Goal: Task Accomplishment & Management: Complete application form

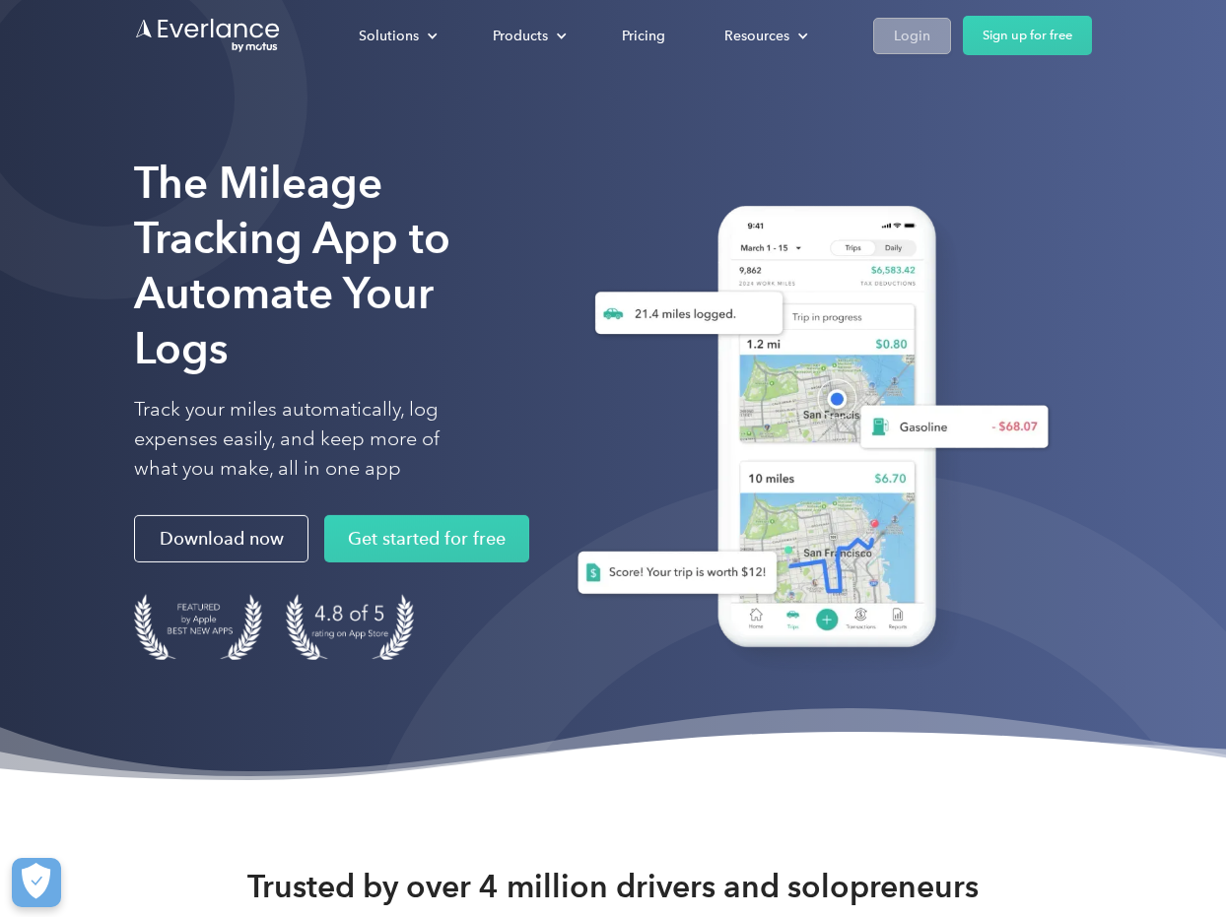
click at [898, 35] on div "Login" at bounding box center [912, 36] width 36 height 25
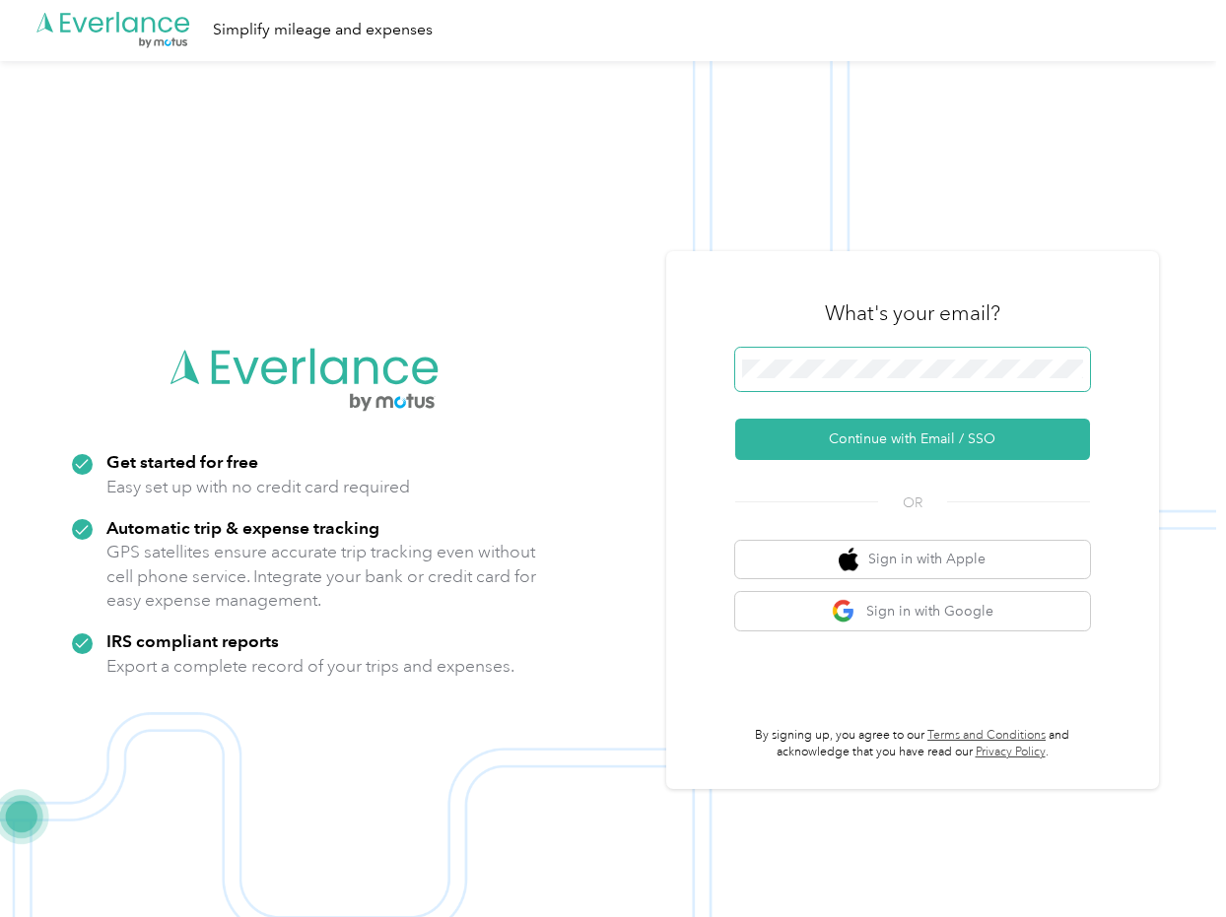
scroll to position [2, 0]
click at [892, 433] on button "Continue with Email / SSO" at bounding box center [912, 439] width 355 height 41
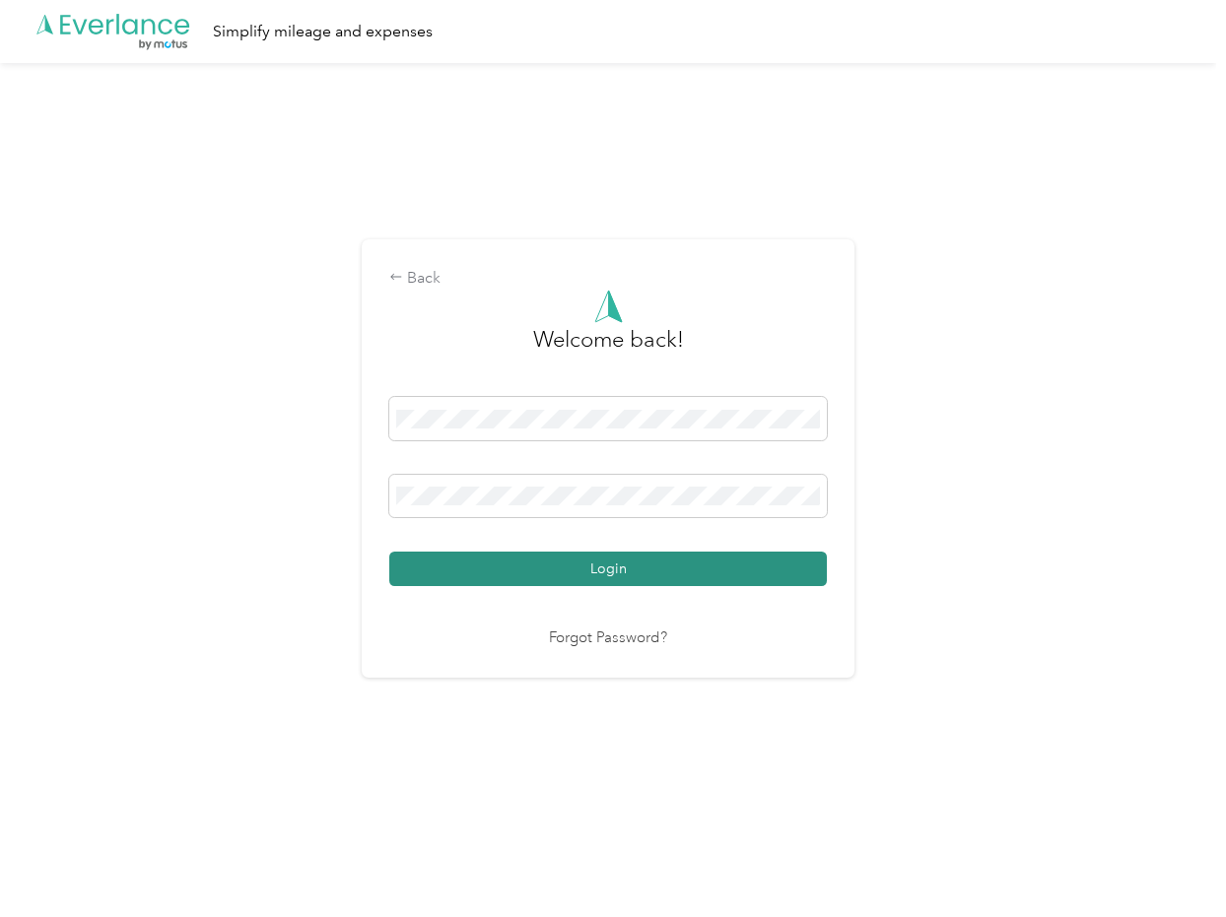
click at [622, 560] on button "Login" at bounding box center [607, 569] width 437 height 34
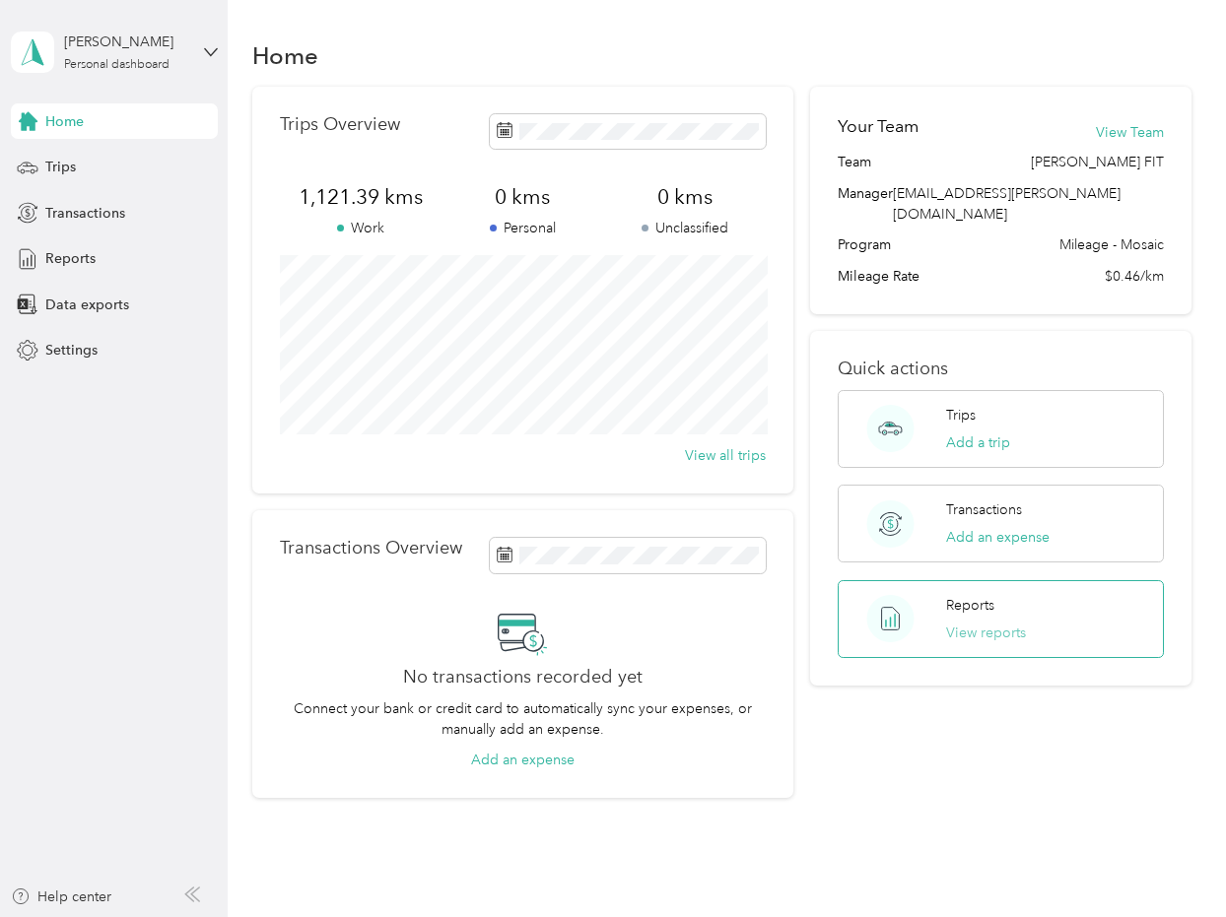
click at [985, 623] on button "View reports" at bounding box center [986, 633] width 80 height 21
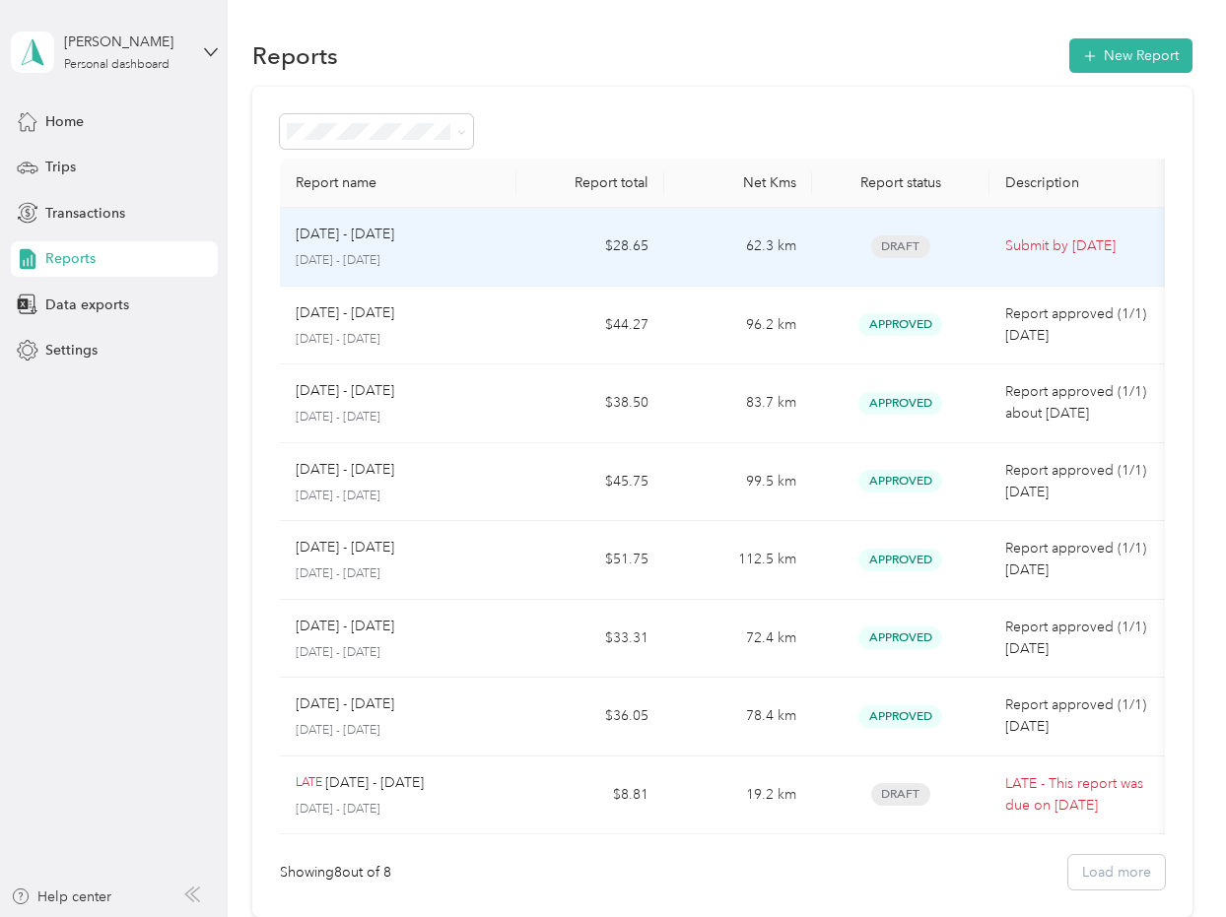
click at [900, 239] on span "Draft" at bounding box center [900, 246] width 59 height 23
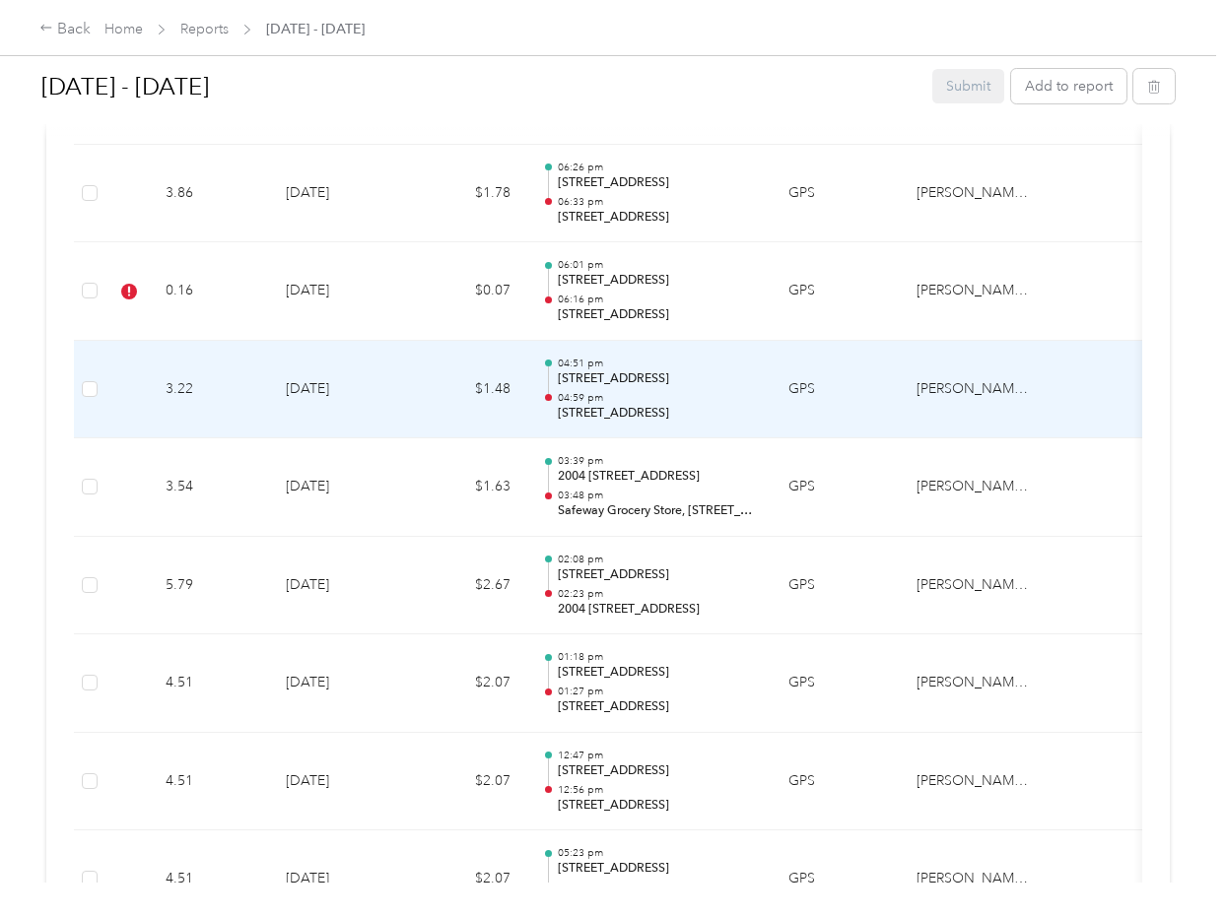
scroll to position [1829, 0]
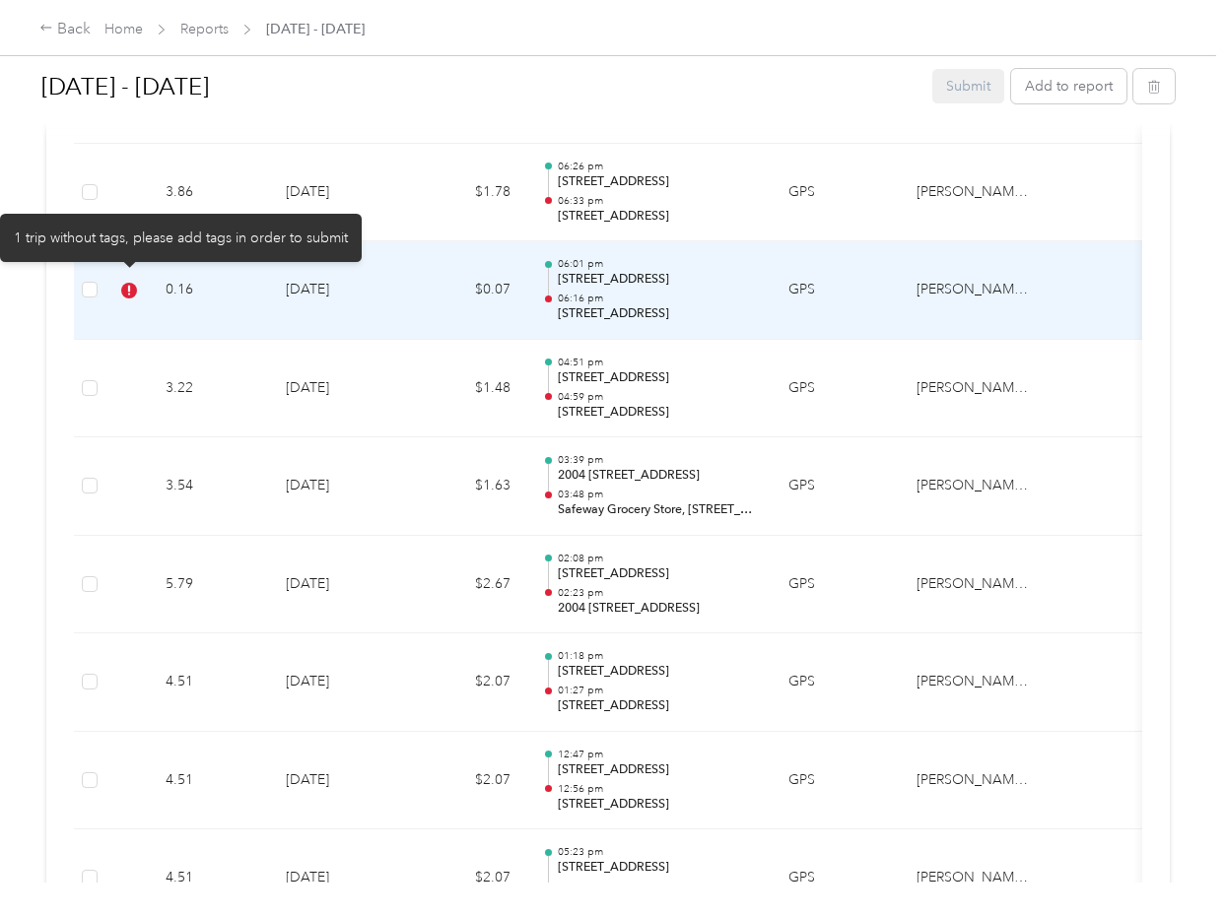
click at [128, 283] on icon at bounding box center [129, 291] width 16 height 16
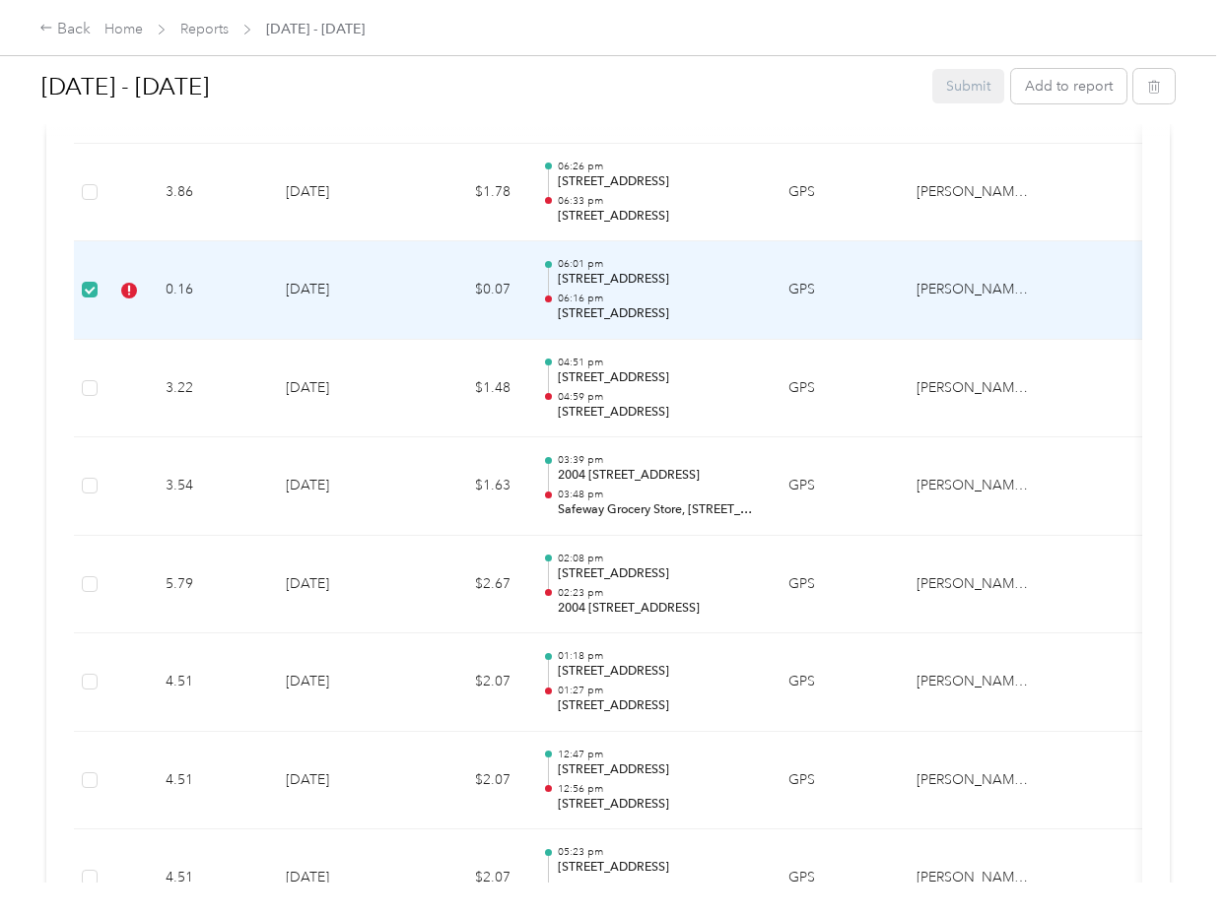
click at [579, 271] on p "[STREET_ADDRESS]" at bounding box center [657, 280] width 199 height 18
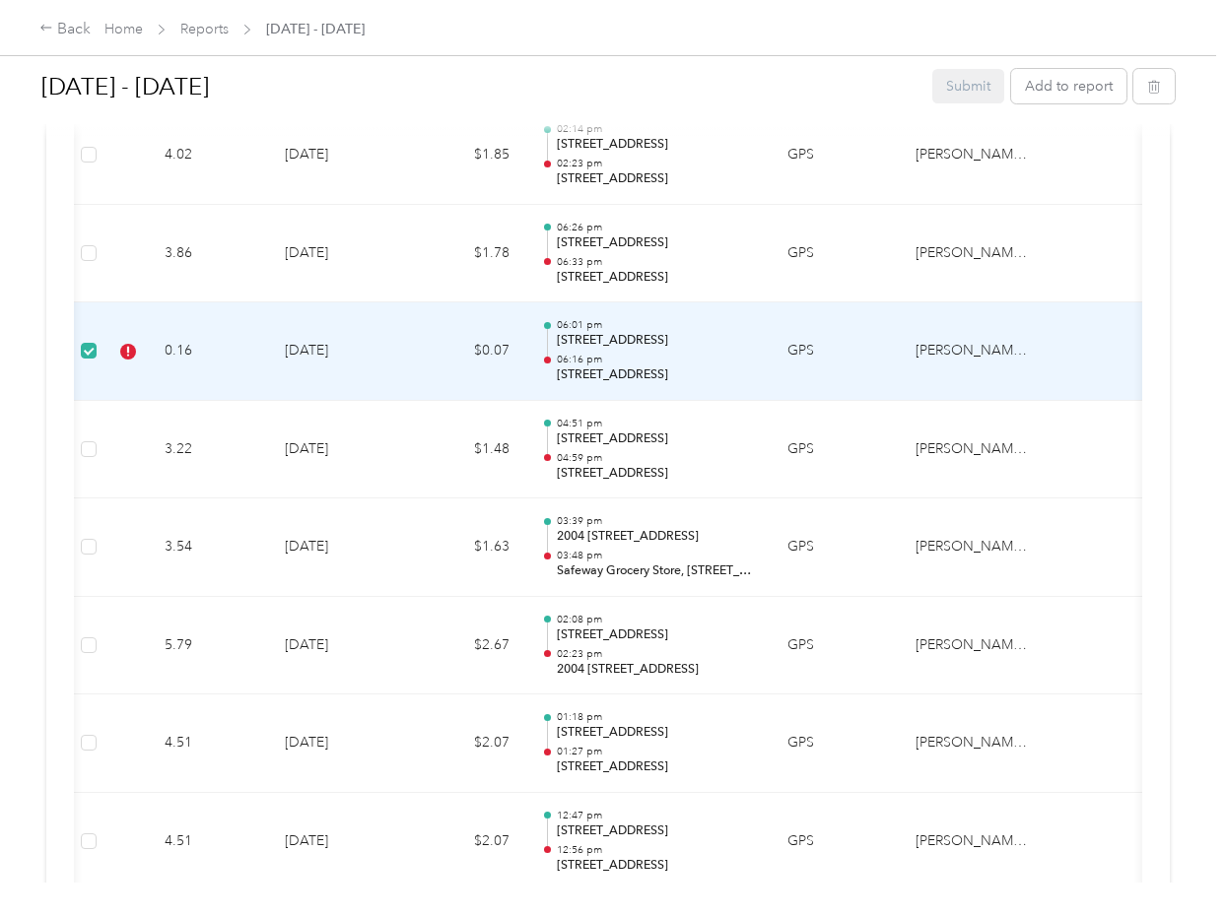
scroll to position [0, 4]
click at [621, 332] on p "[STREET_ADDRESS]" at bounding box center [653, 341] width 199 height 18
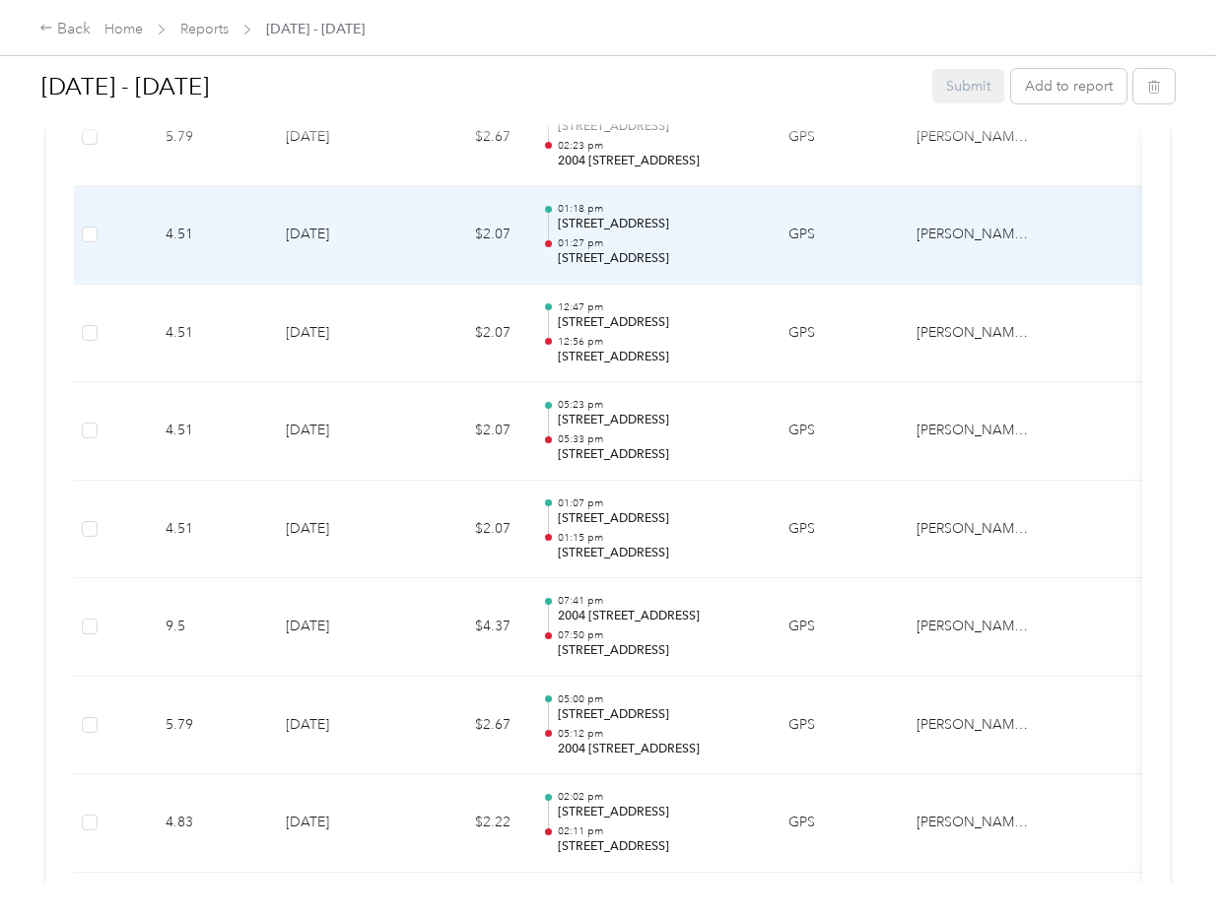
scroll to position [2270, 0]
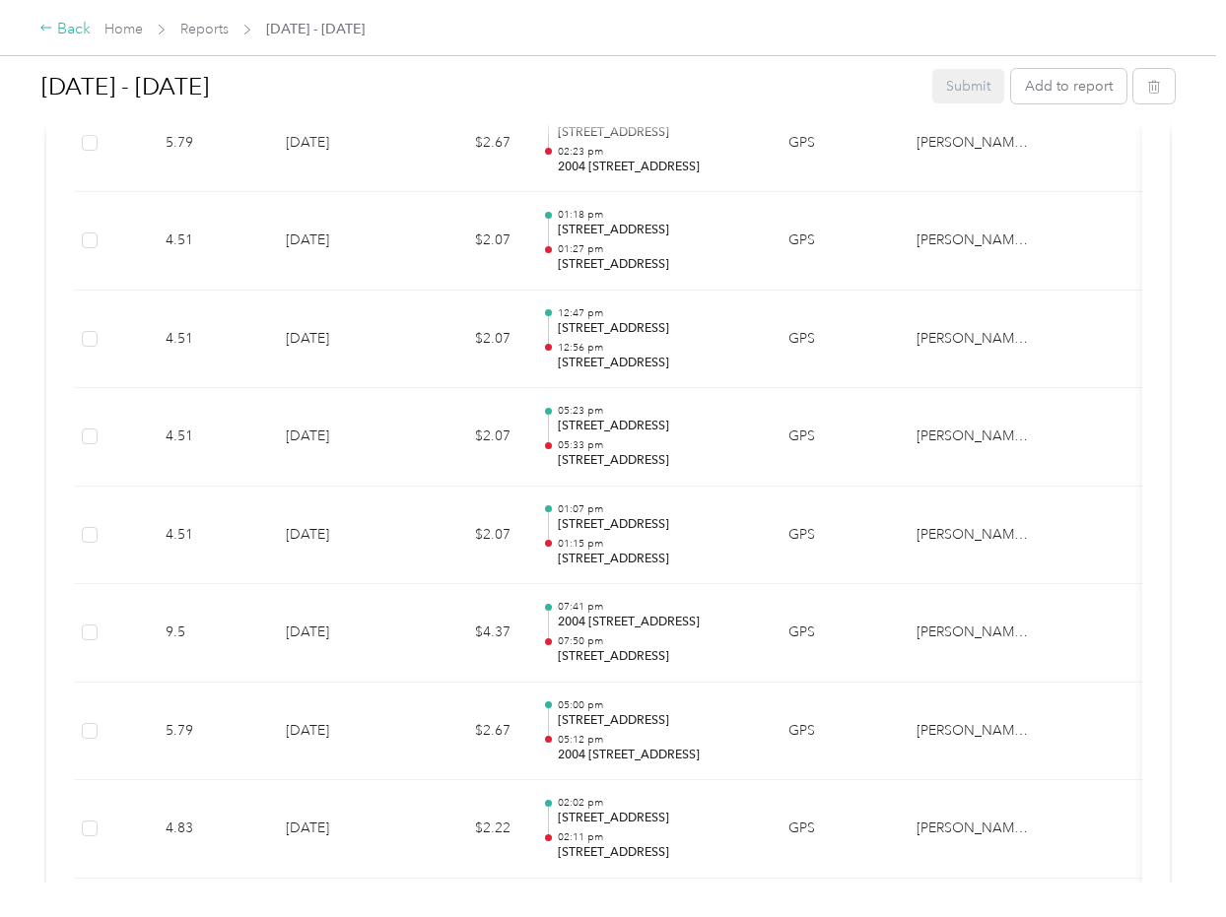
click at [49, 26] on icon at bounding box center [46, 28] width 14 height 14
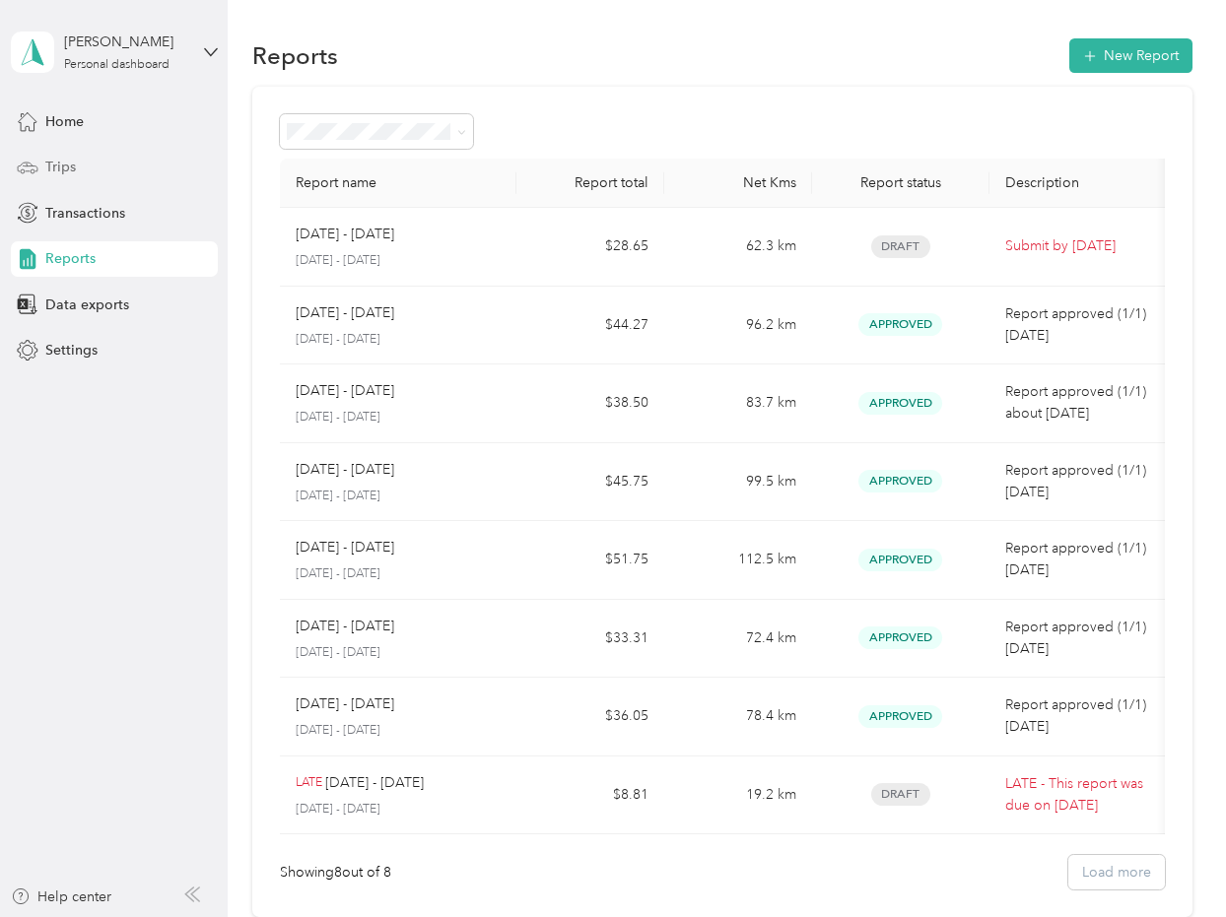
click at [60, 167] on span "Trips" at bounding box center [60, 167] width 31 height 21
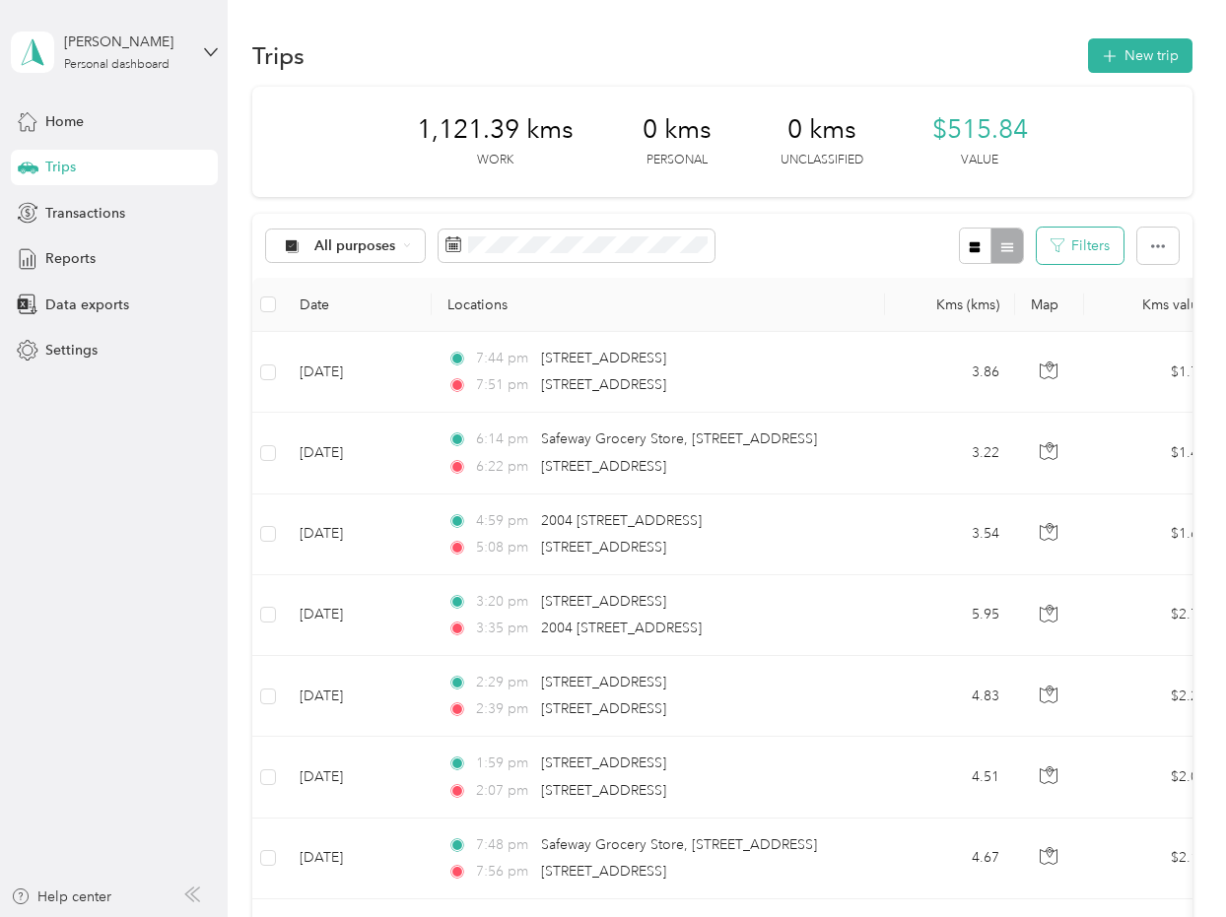
click at [1099, 241] on button "Filters" at bounding box center [1079, 246] width 87 height 36
click at [1169, 240] on button "button" at bounding box center [1157, 246] width 41 height 36
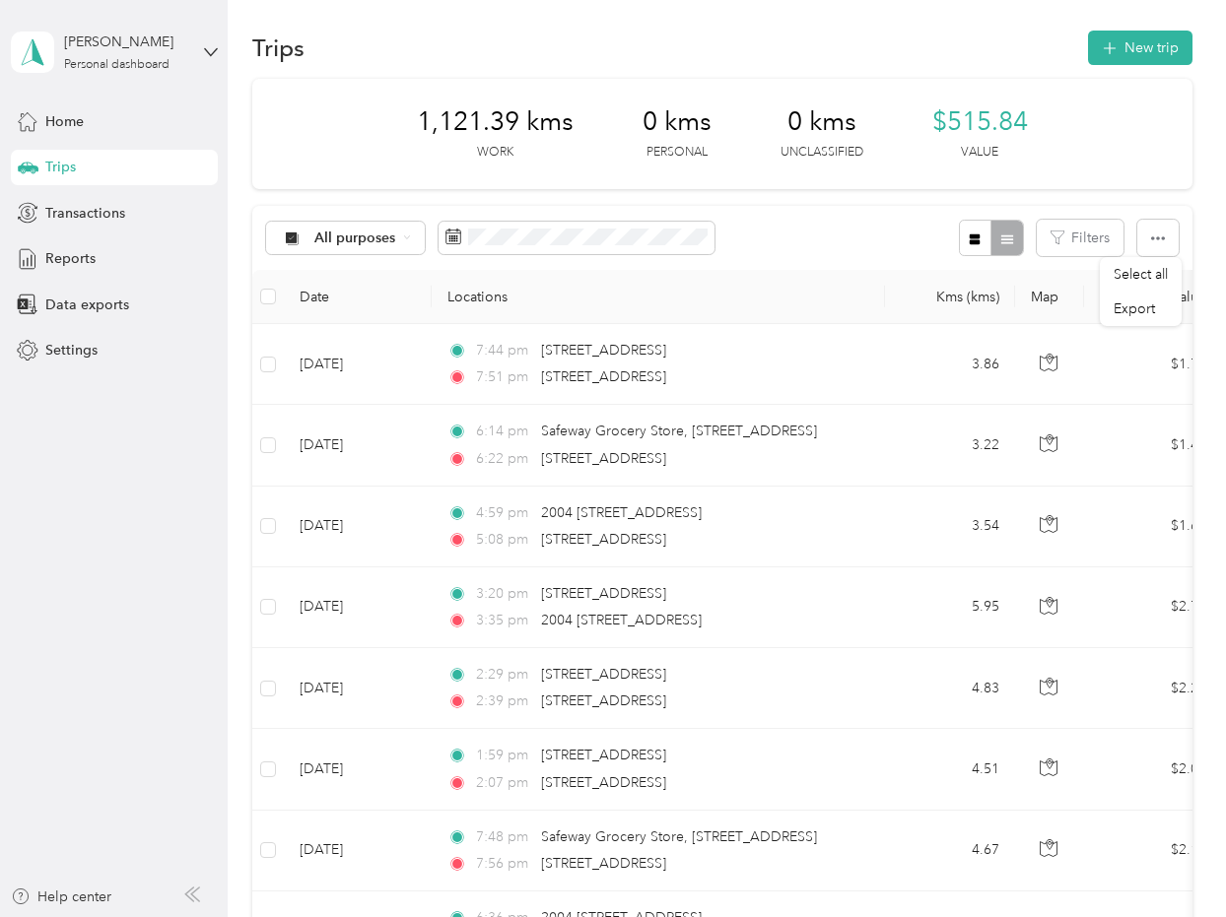
click at [901, 231] on div "All purposes Filters" at bounding box center [722, 238] width 940 height 64
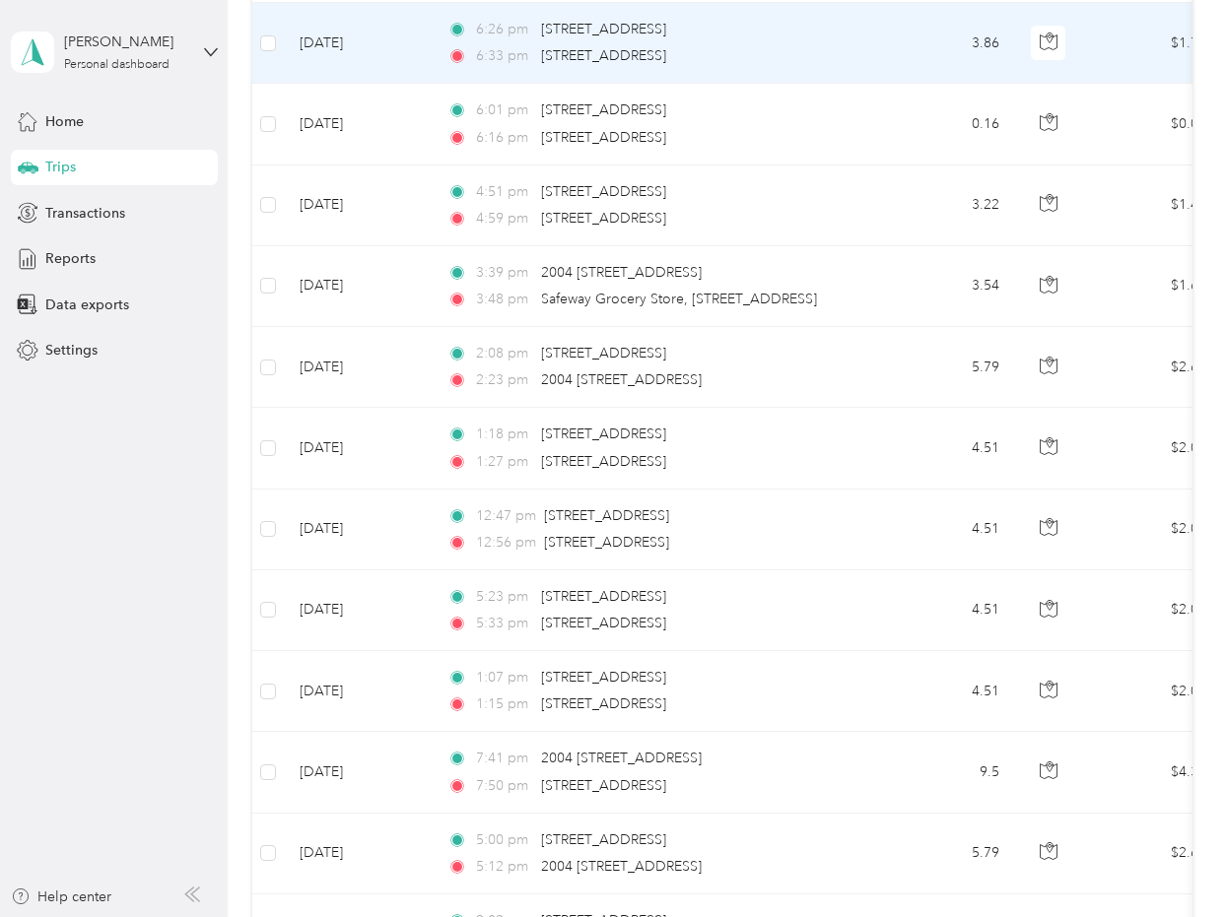
scroll to position [0, 0]
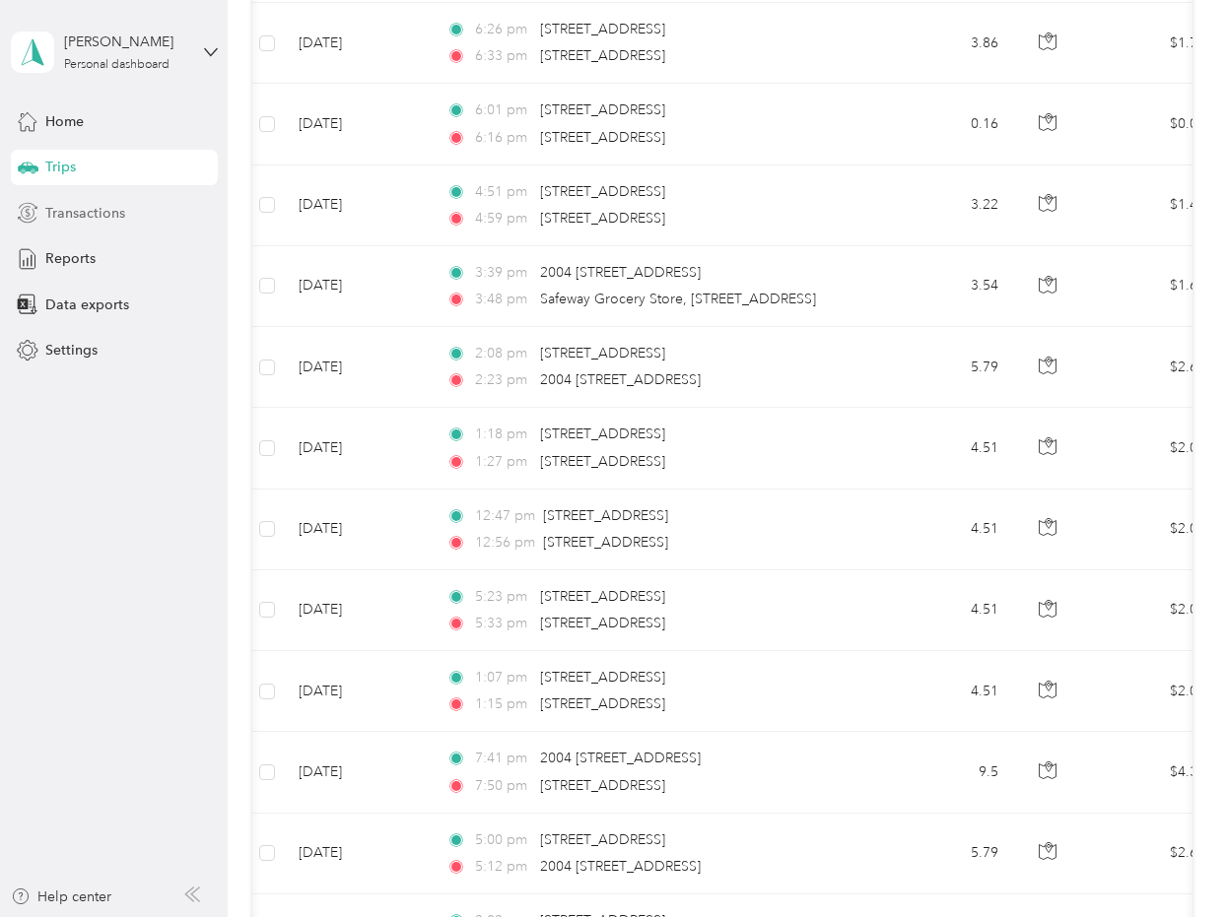
click at [82, 210] on span "Transactions" at bounding box center [85, 213] width 80 height 21
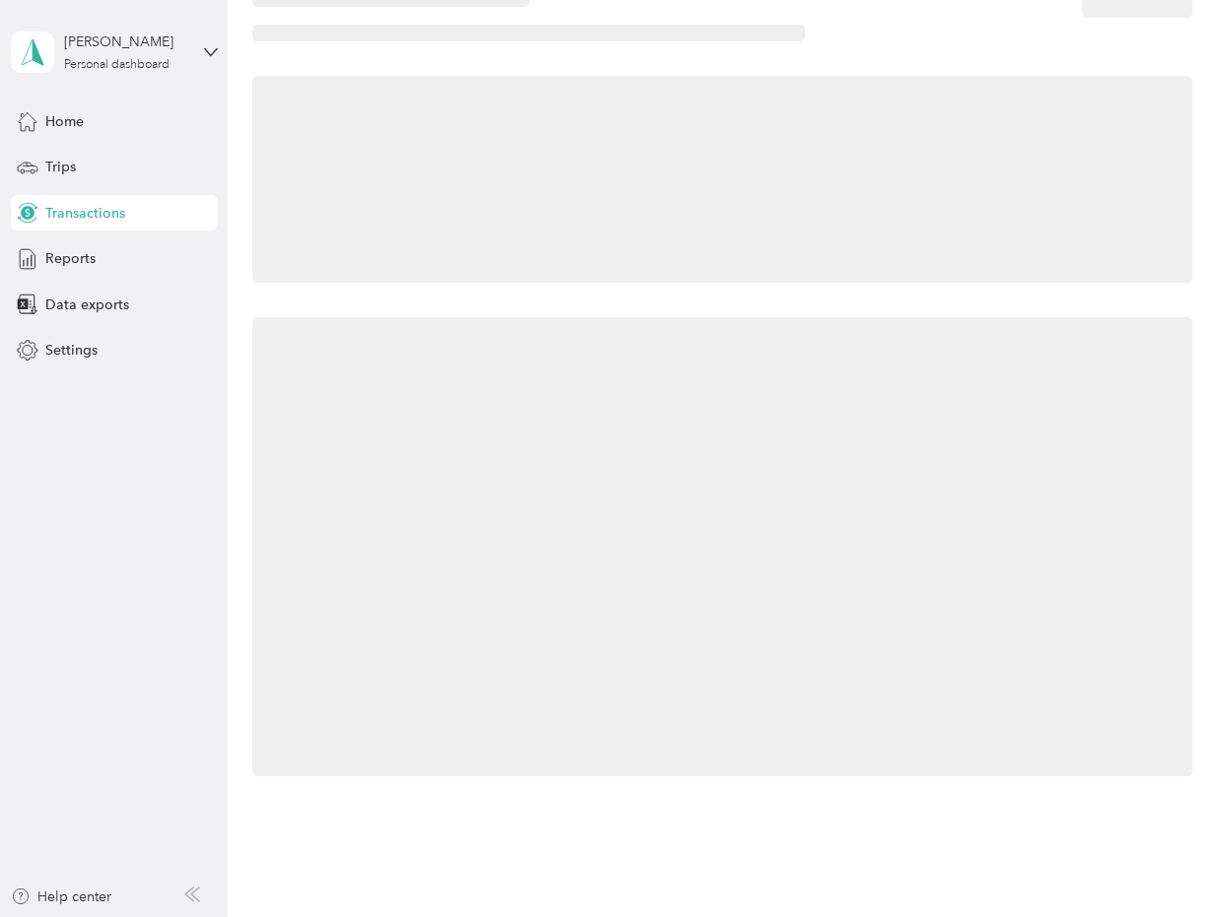
scroll to position [62, 0]
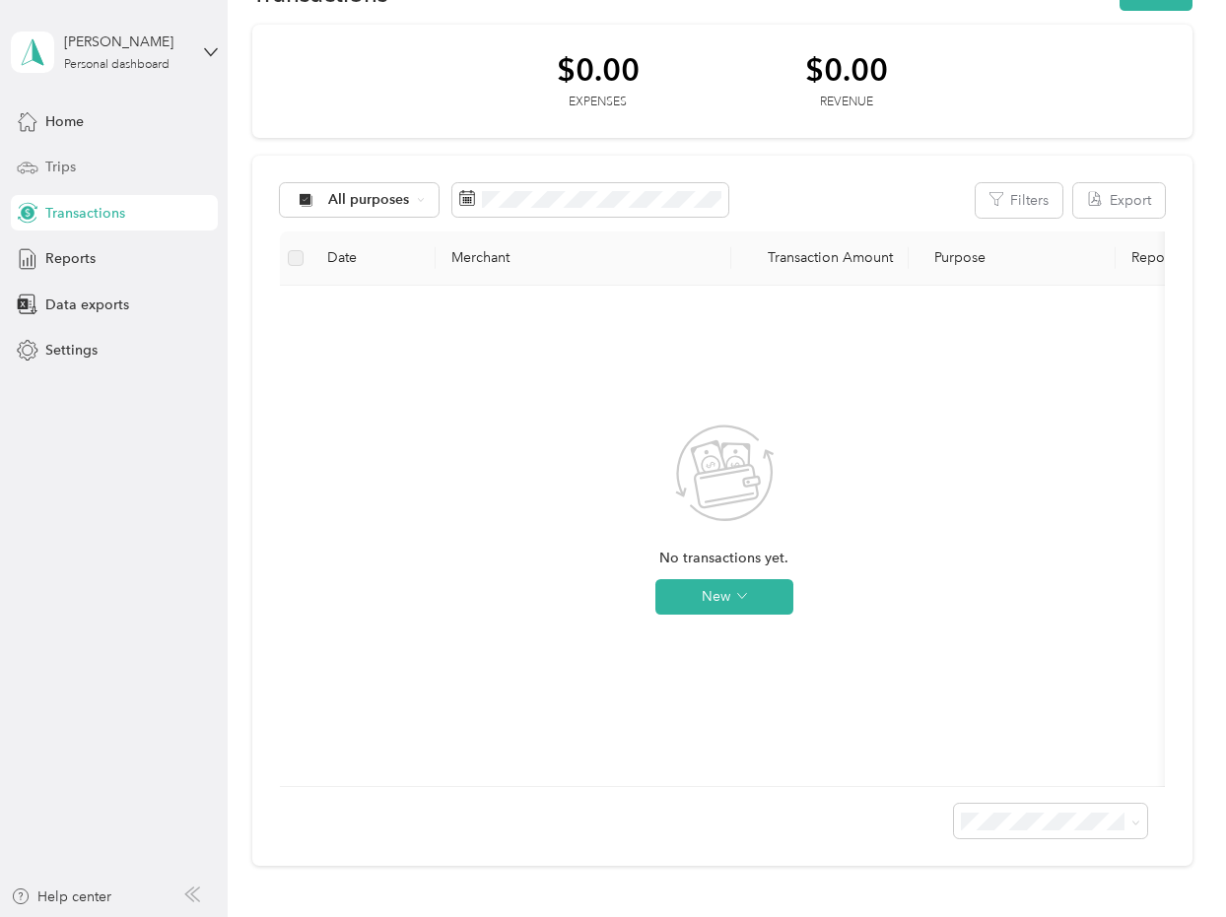
scroll to position [0, 1]
click at [67, 165] on span "Trips" at bounding box center [60, 167] width 31 height 21
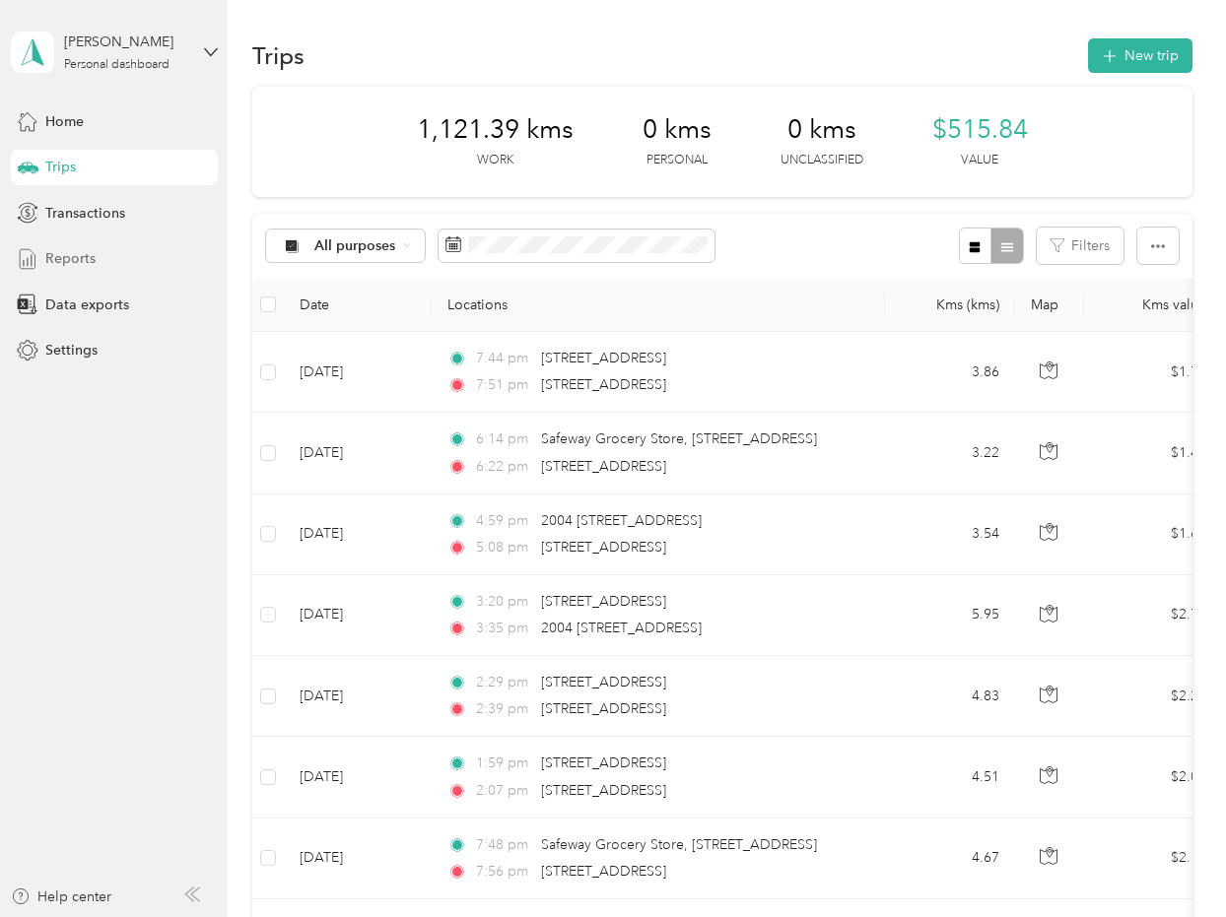
click at [66, 256] on span "Reports" at bounding box center [70, 258] width 50 height 21
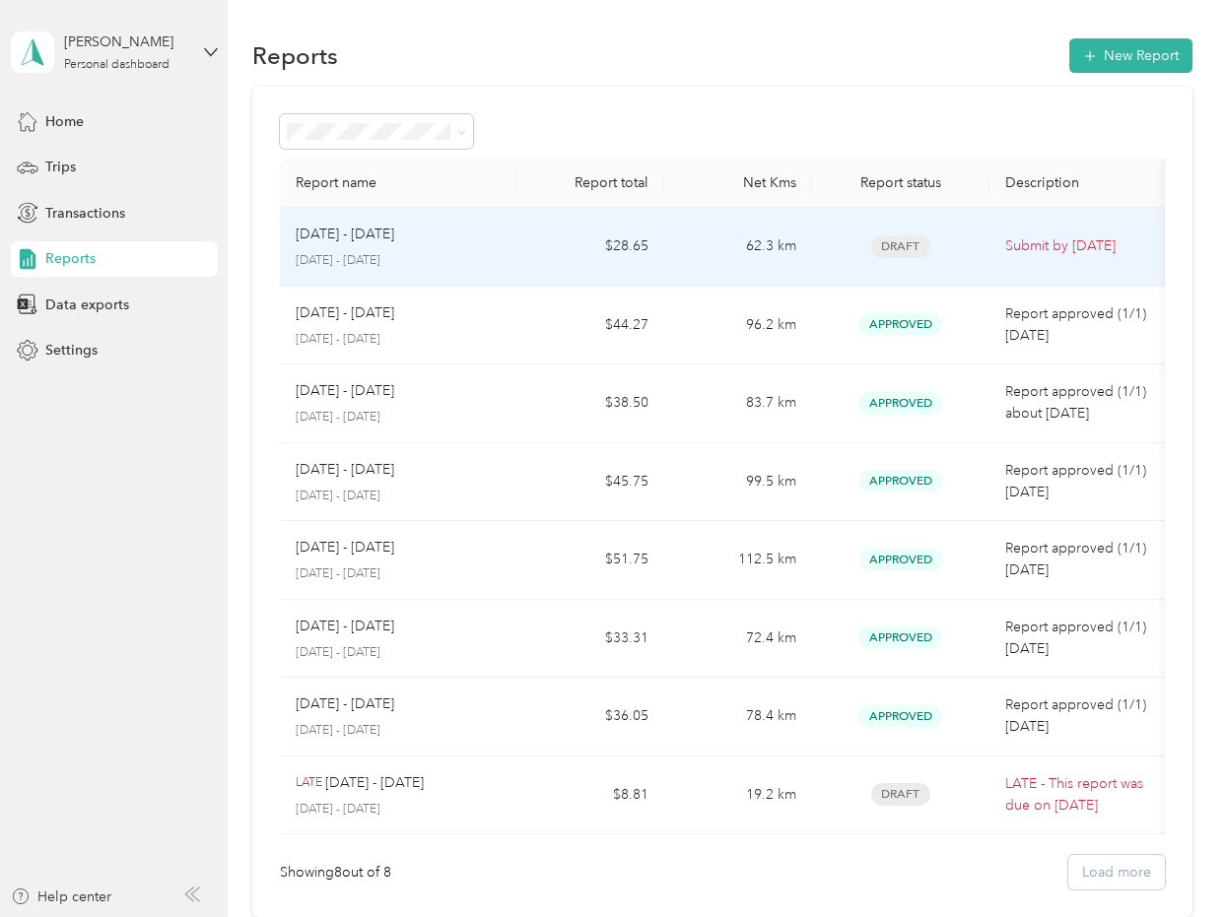
click at [909, 241] on span "Draft" at bounding box center [900, 246] width 59 height 23
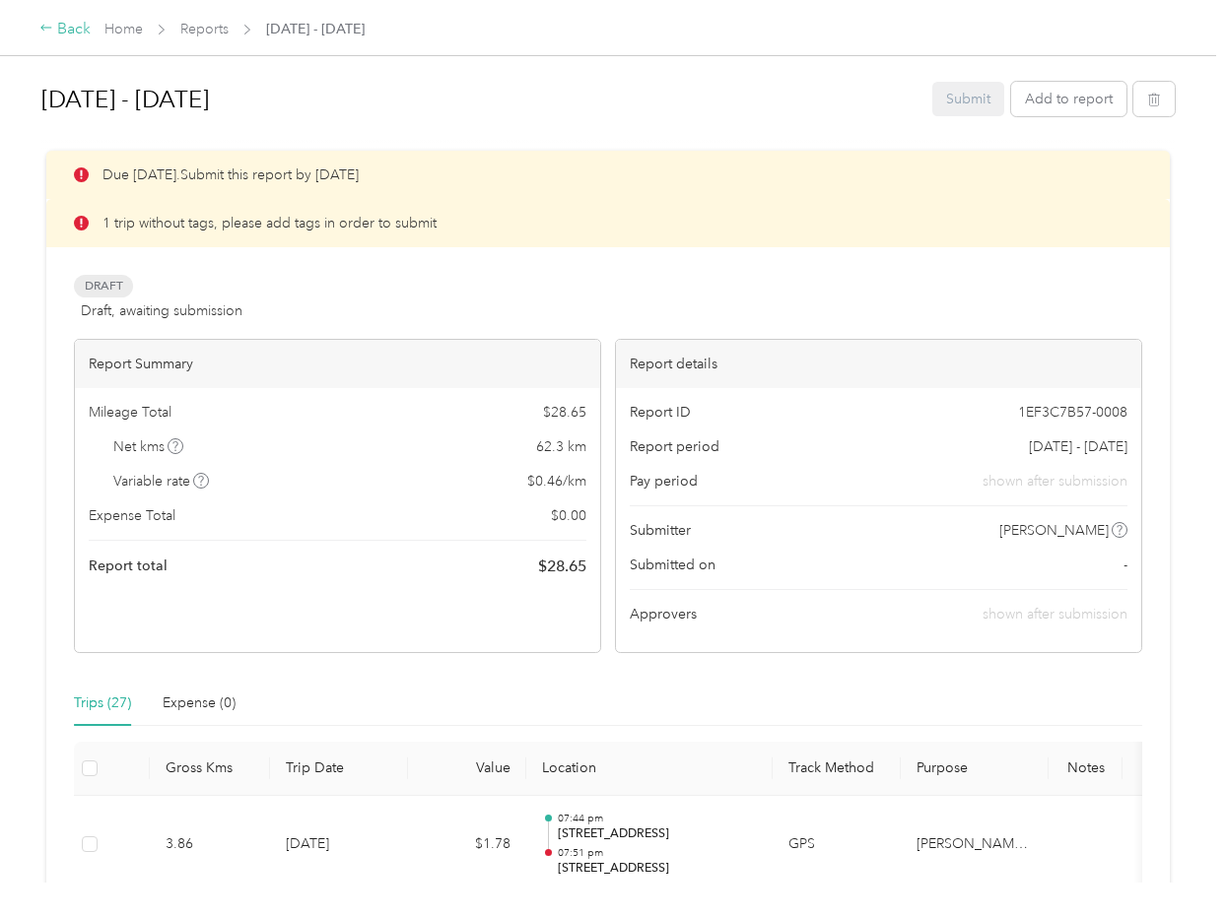
click at [66, 24] on div "Back" at bounding box center [64, 30] width 51 height 24
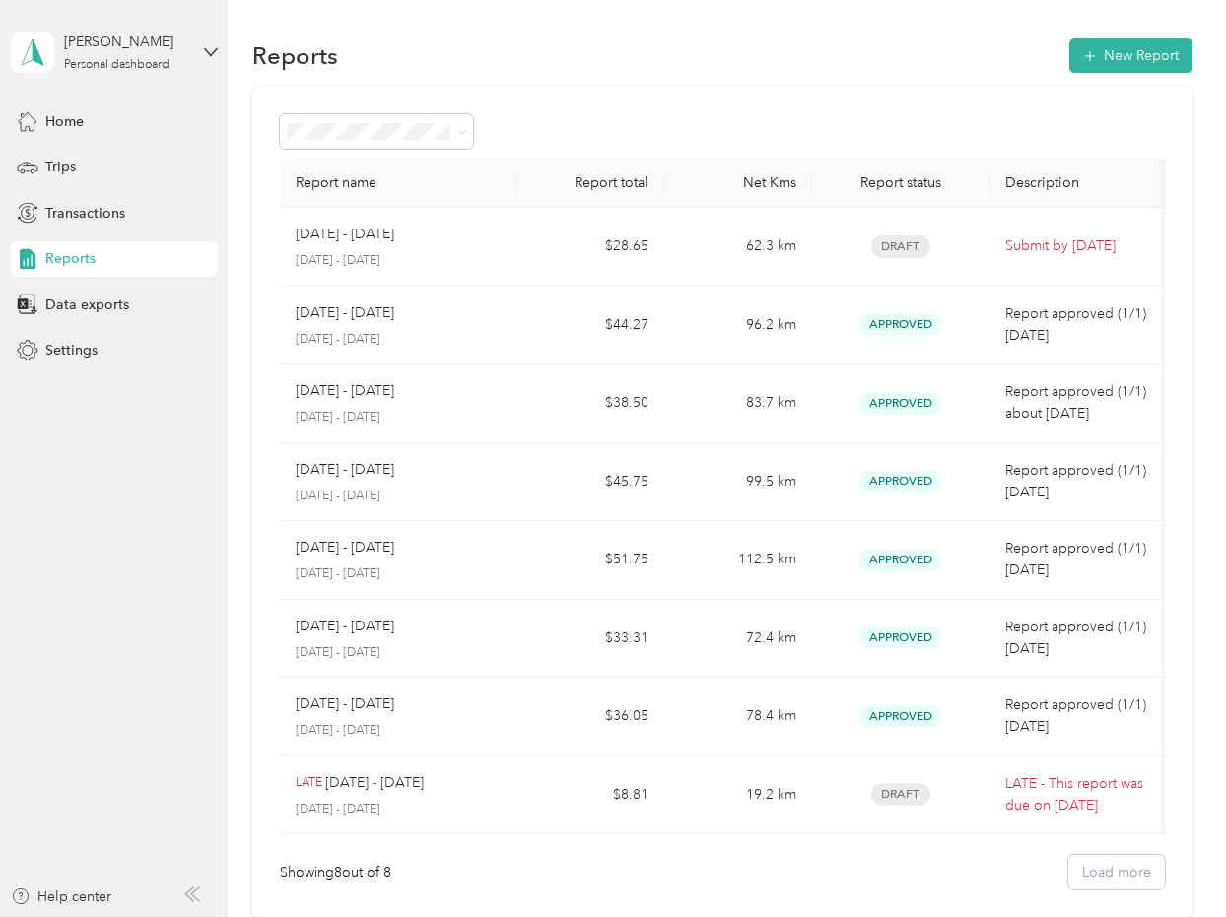
click at [57, 257] on span "Reports" at bounding box center [70, 258] width 50 height 21
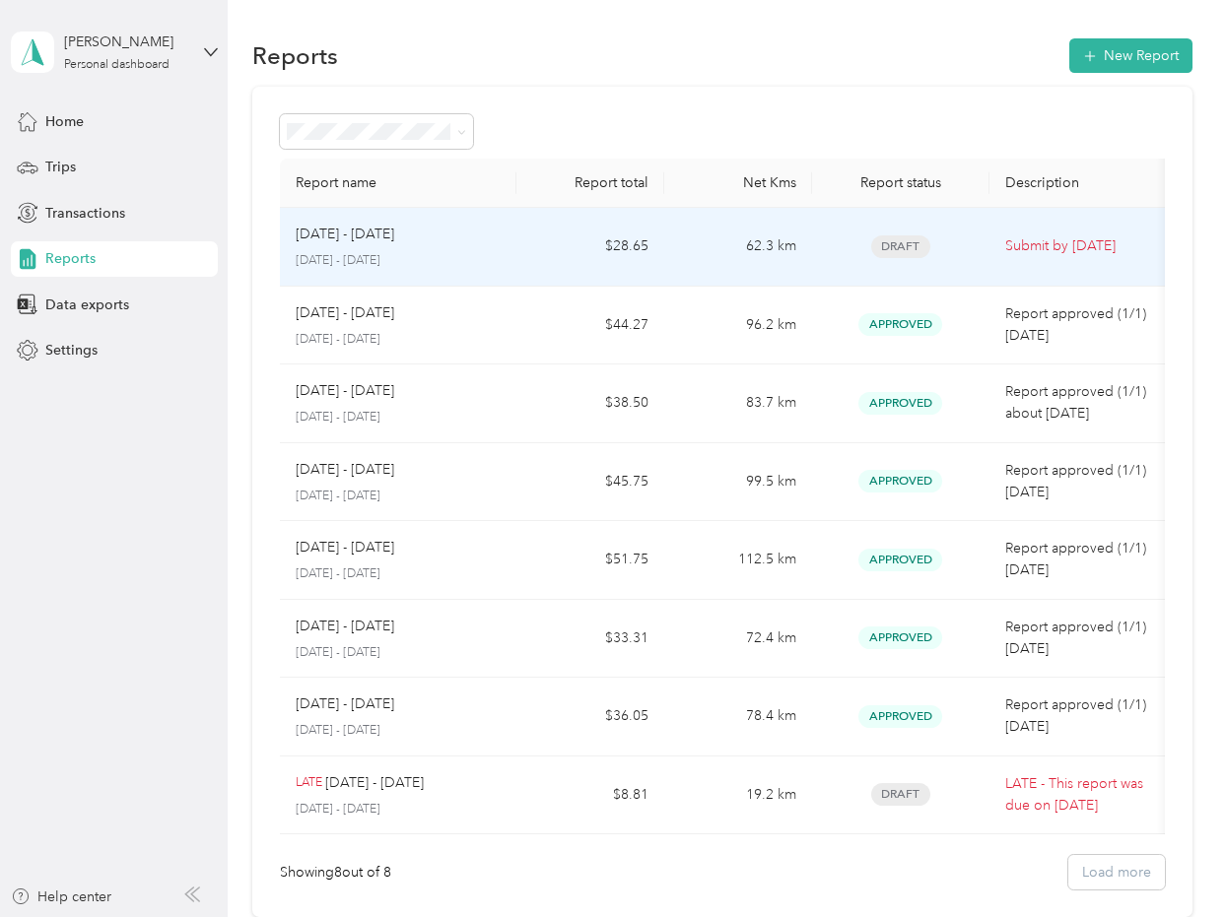
click at [898, 256] on span "Draft" at bounding box center [900, 246] width 59 height 23
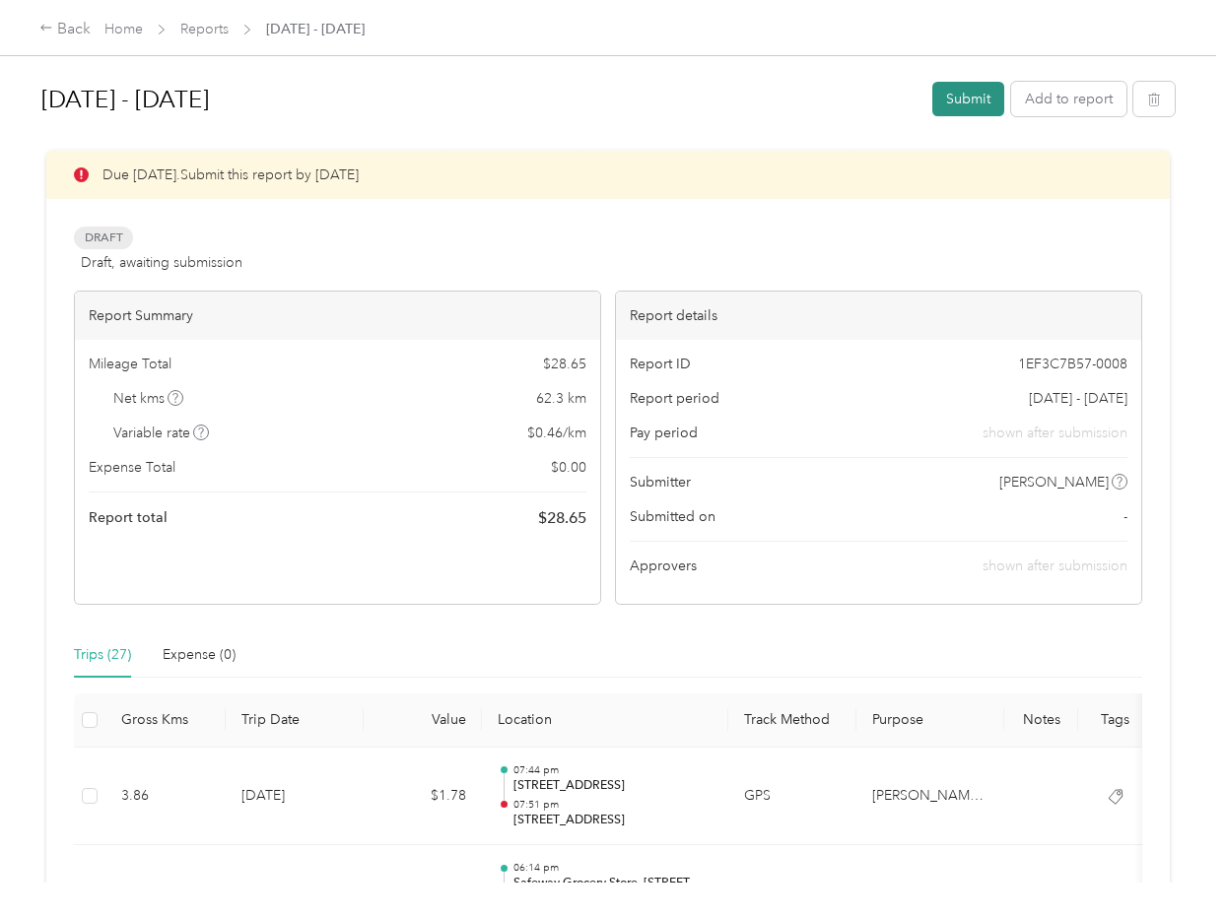
click at [985, 94] on button "Submit" at bounding box center [968, 99] width 72 height 34
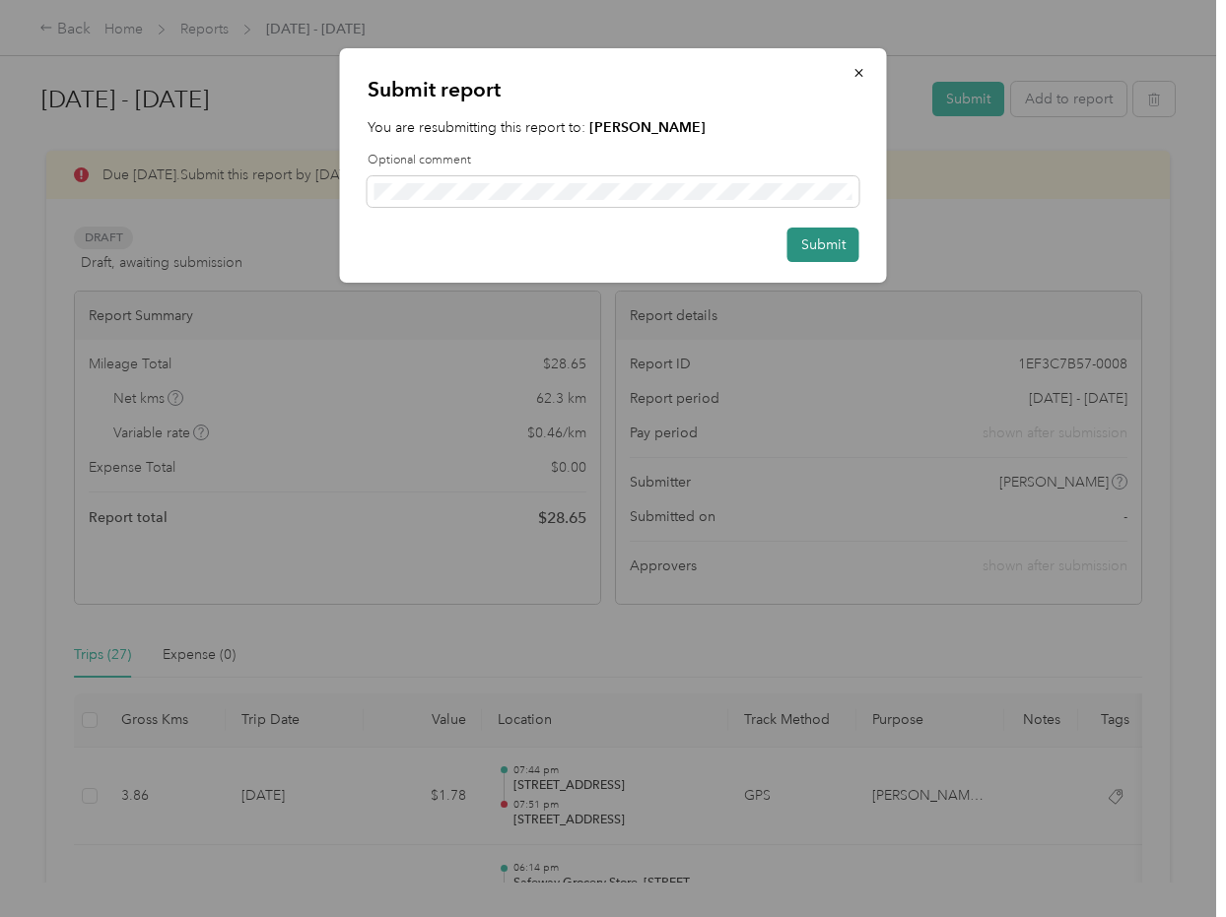
click at [822, 240] on button "Submit" at bounding box center [823, 245] width 72 height 34
